Goal: Transaction & Acquisition: Purchase product/service

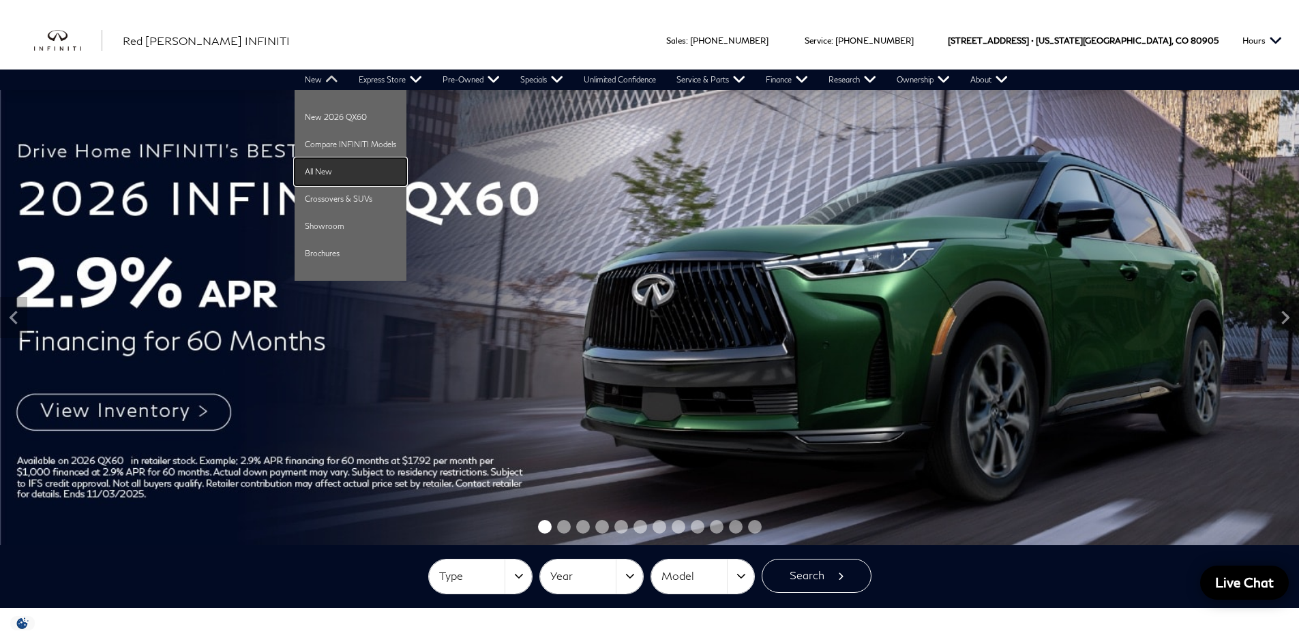
click at [343, 170] on link "All New" at bounding box center [350, 171] width 112 height 27
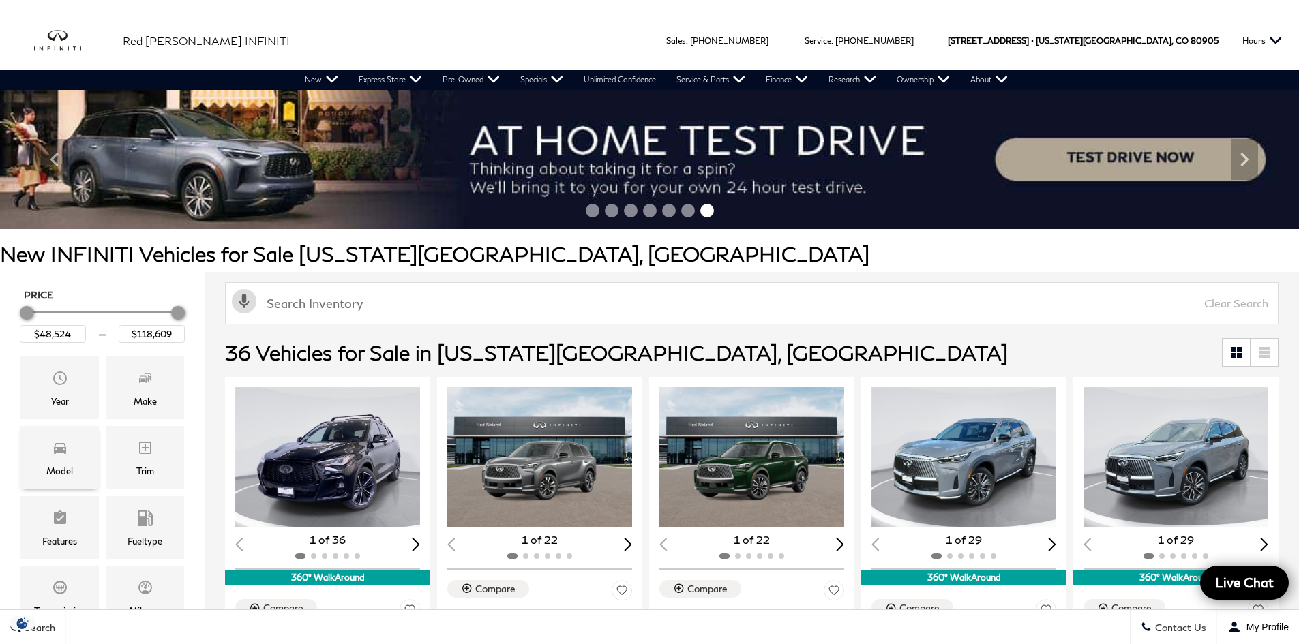
click at [56, 446] on icon "Model" at bounding box center [60, 448] width 16 height 16
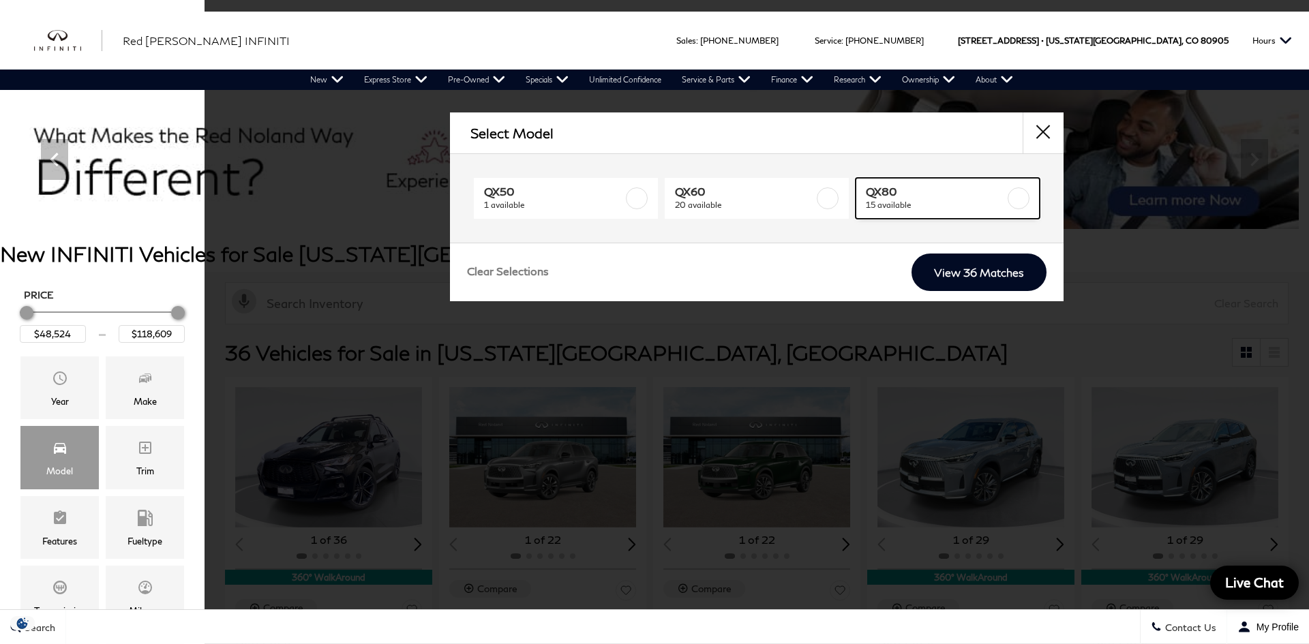
click at [1018, 200] on label at bounding box center [1018, 198] width 22 height 22
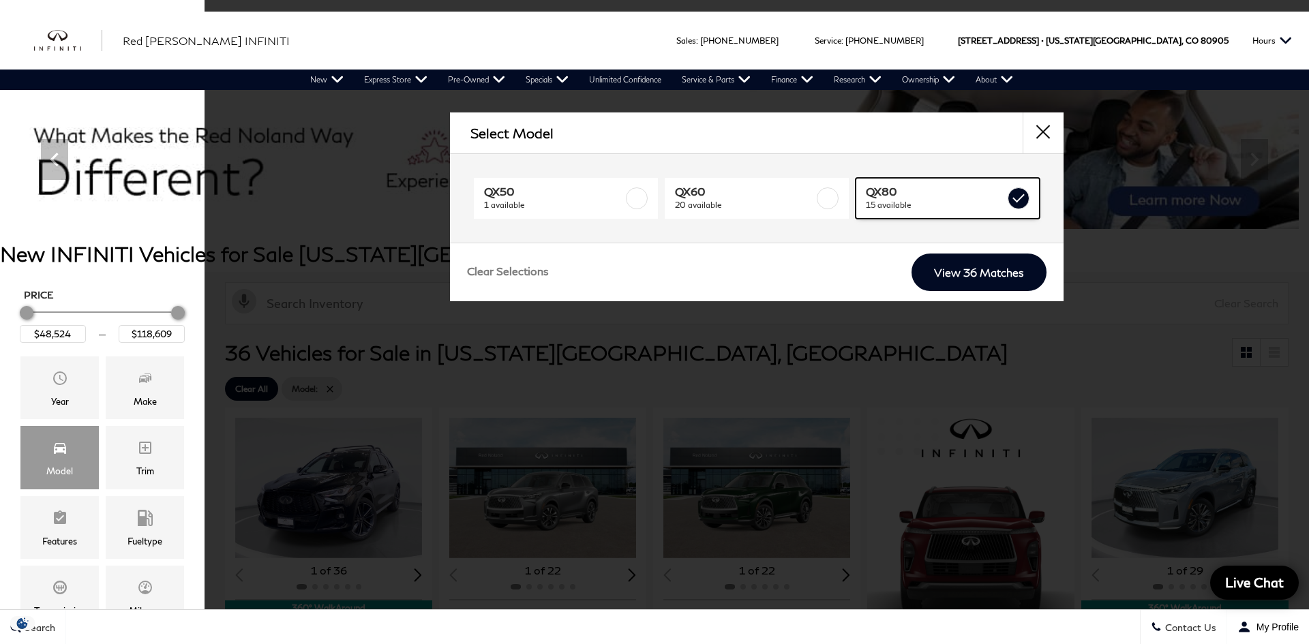
type input "$81,389"
checkbox input "true"
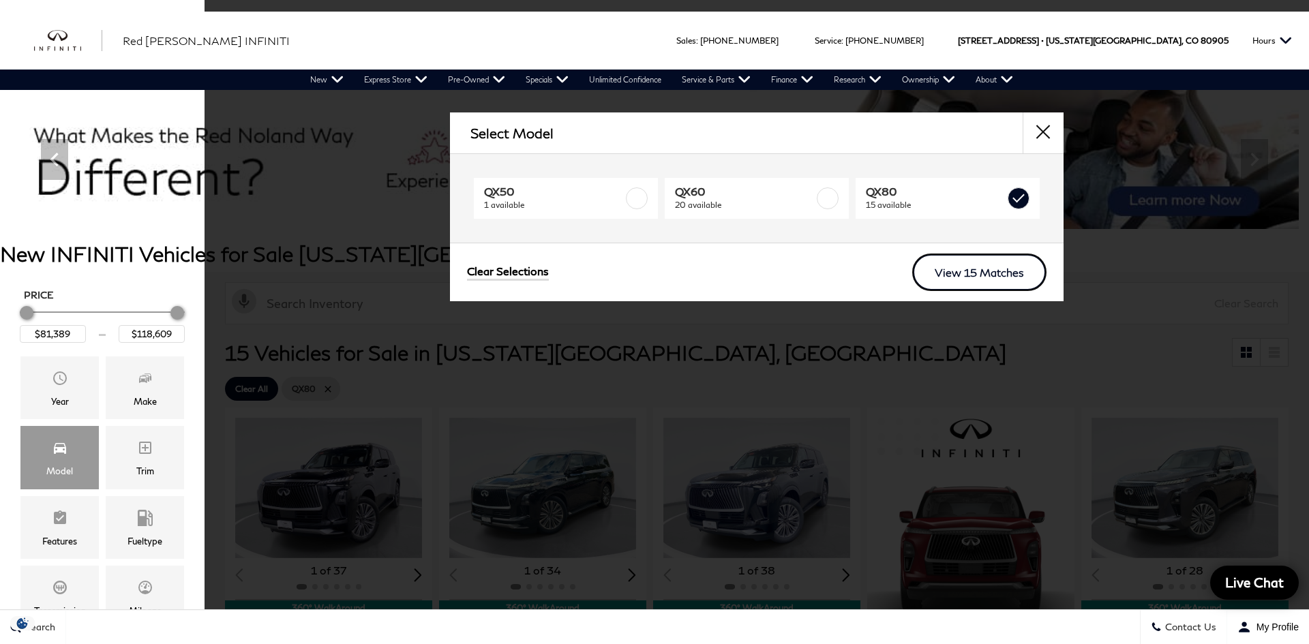
click at [976, 270] on link "View 15 Matches" at bounding box center [979, 272] width 134 height 37
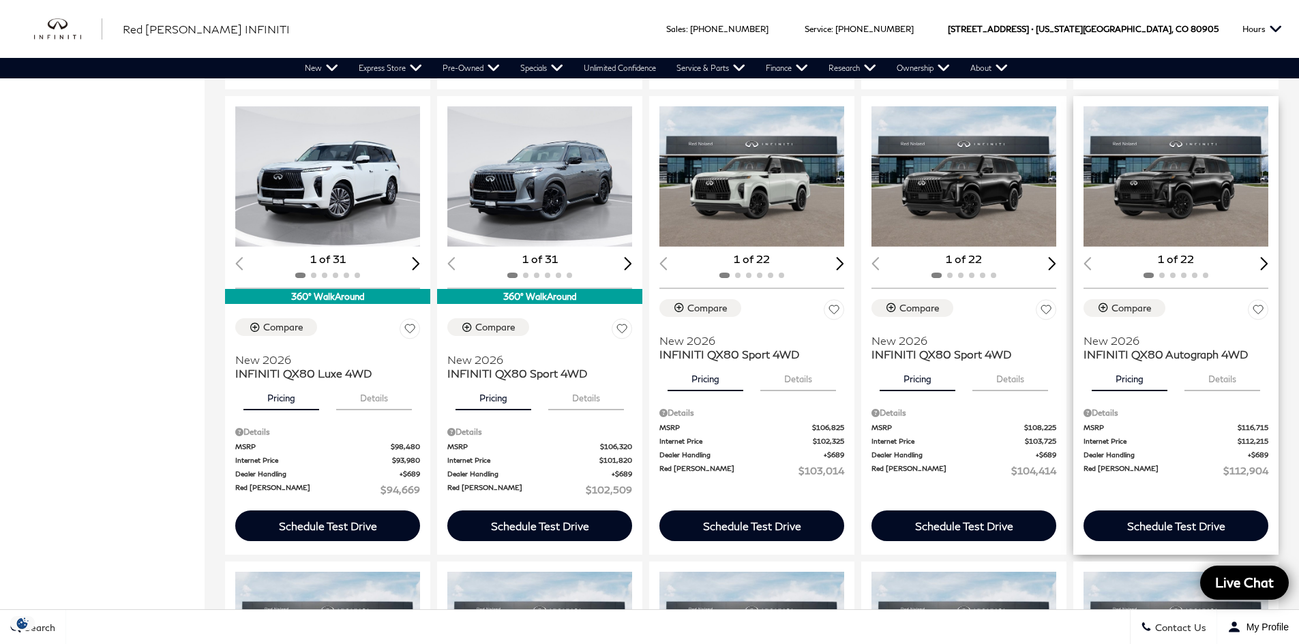
scroll to position [818, 0]
